Goal: Information Seeking & Learning: Check status

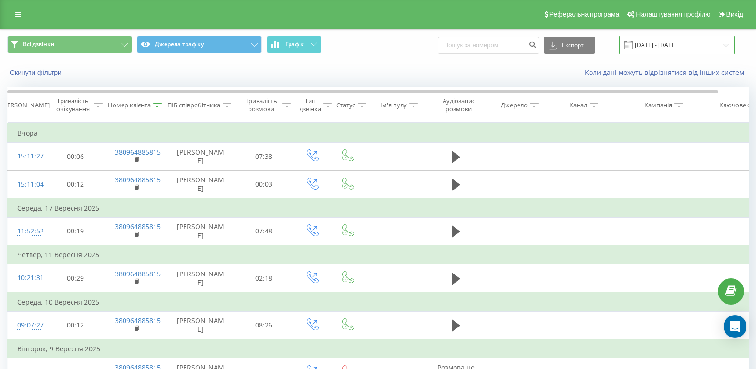
click at [674, 48] on input "[DATE] - [DATE]" at bounding box center [676, 45] width 115 height 19
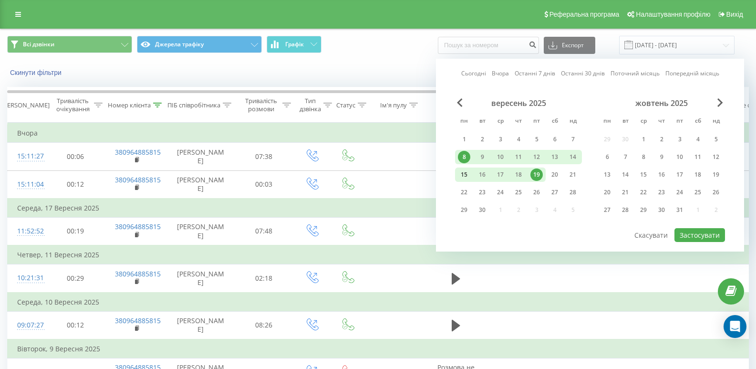
click at [461, 176] on div "15" at bounding box center [464, 174] width 12 height 12
click at [551, 177] on div "20" at bounding box center [555, 174] width 12 height 12
click at [543, 176] on div "19" at bounding box center [537, 174] width 12 height 12
click at [464, 178] on div "15" at bounding box center [464, 174] width 12 height 12
click at [697, 235] on button "Застосувати" at bounding box center [700, 235] width 51 height 14
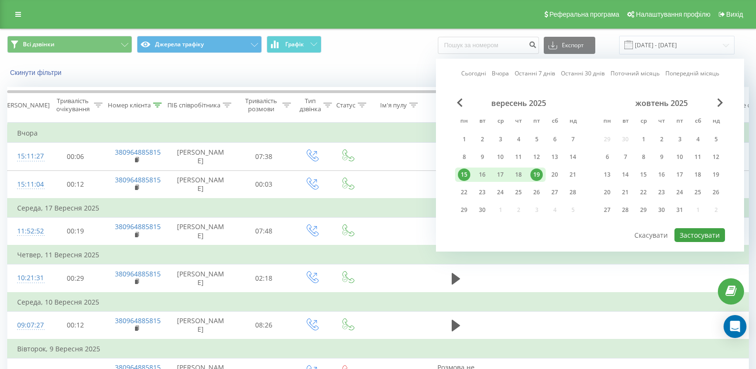
type input "[DATE] - [DATE]"
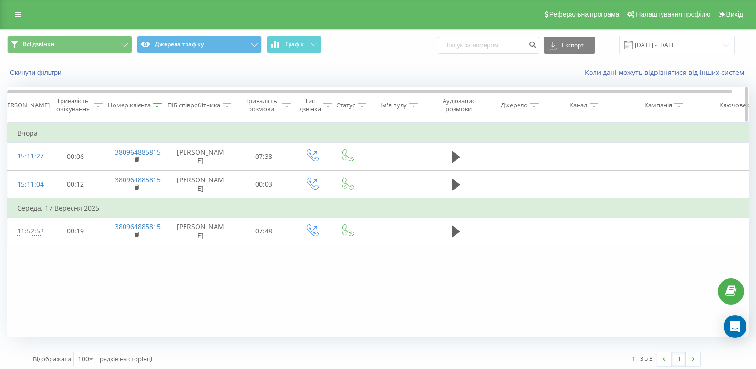
click at [149, 110] on th "Номер клієнта" at bounding box center [136, 104] width 62 height 35
click at [149, 107] on div "Номер клієнта" at bounding box center [129, 105] width 43 height 8
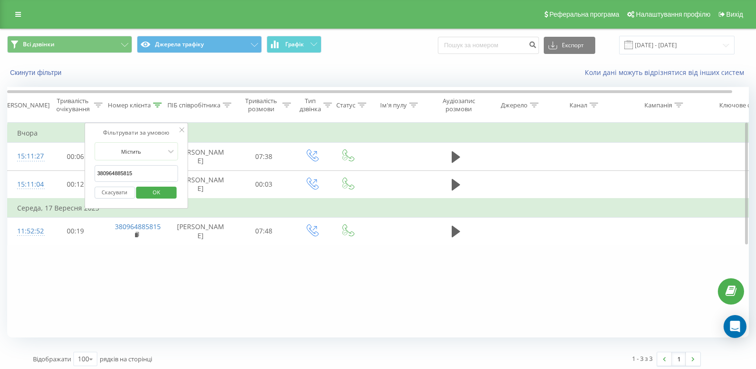
click at [138, 170] on input "380964885815" at bounding box center [136, 173] width 84 height 17
click button "OK" at bounding box center [156, 193] width 41 height 12
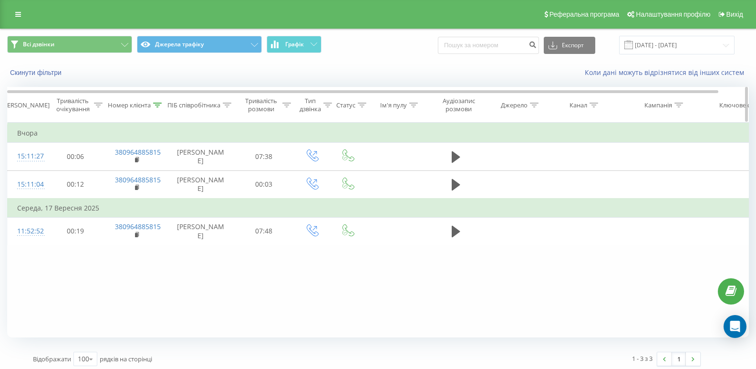
click at [157, 105] on icon at bounding box center [158, 105] width 9 height 5
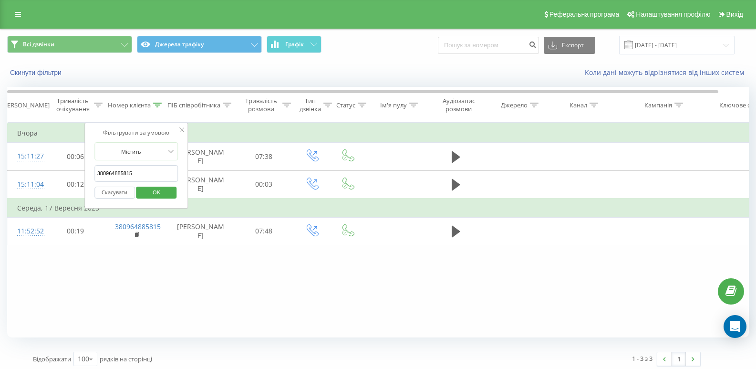
click at [141, 175] on input "380964885815" at bounding box center [136, 173] width 84 height 17
click button "OK" at bounding box center [156, 193] width 41 height 12
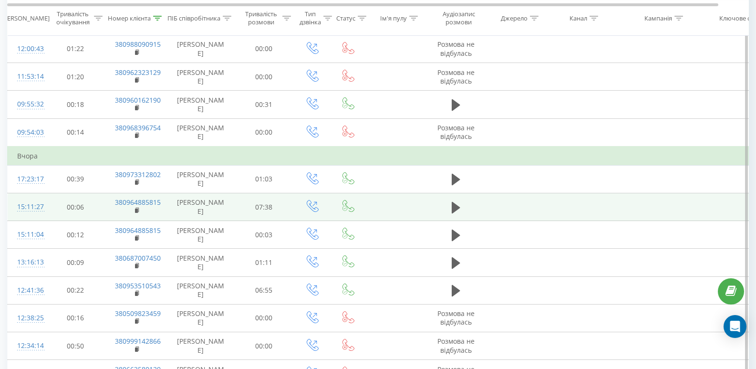
scroll to position [239, 0]
